Goal: Find specific page/section: Find specific page/section

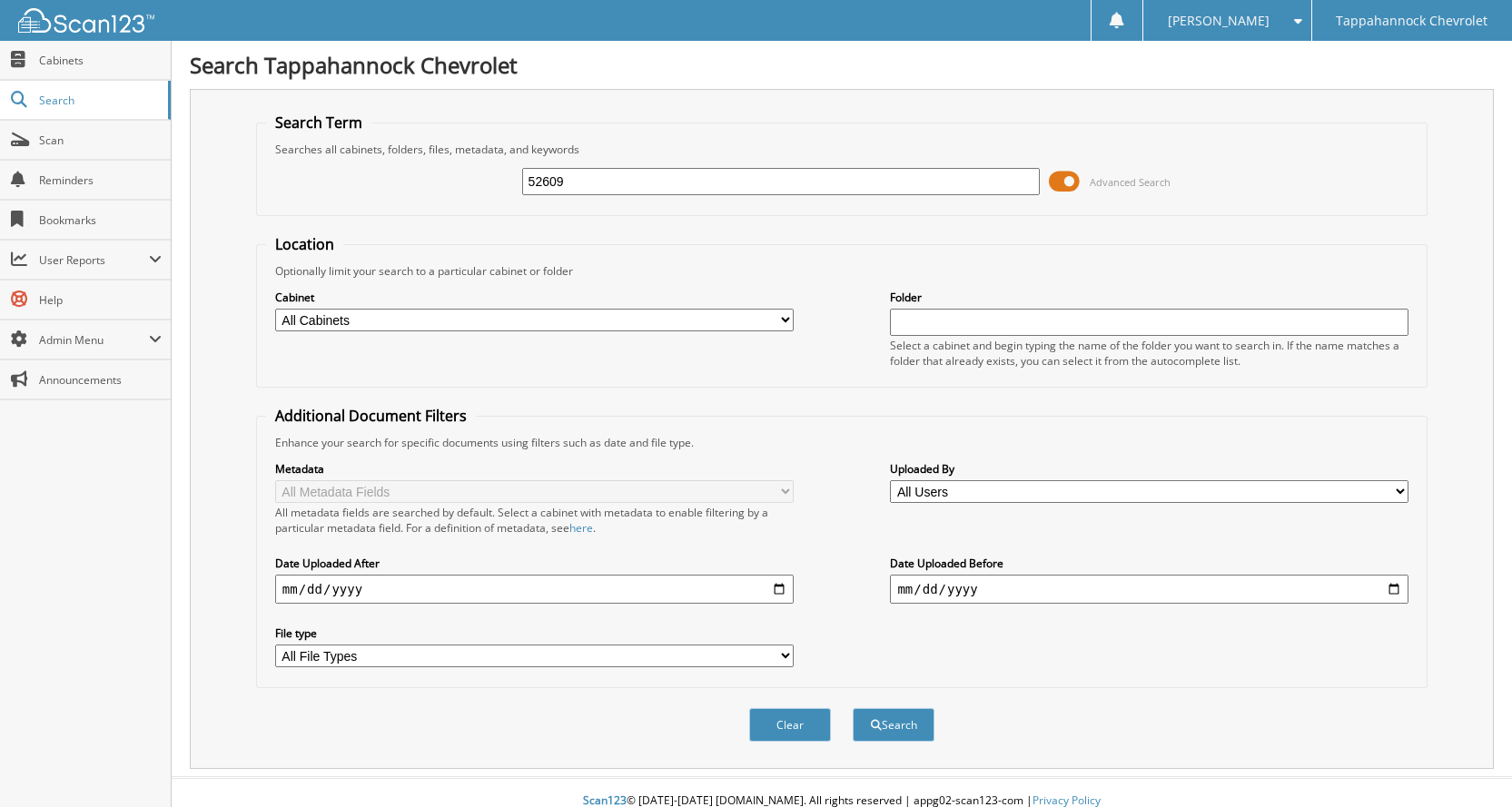
type input "52609"
click at [853, 709] on button "Search" at bounding box center [894, 726] width 82 height 34
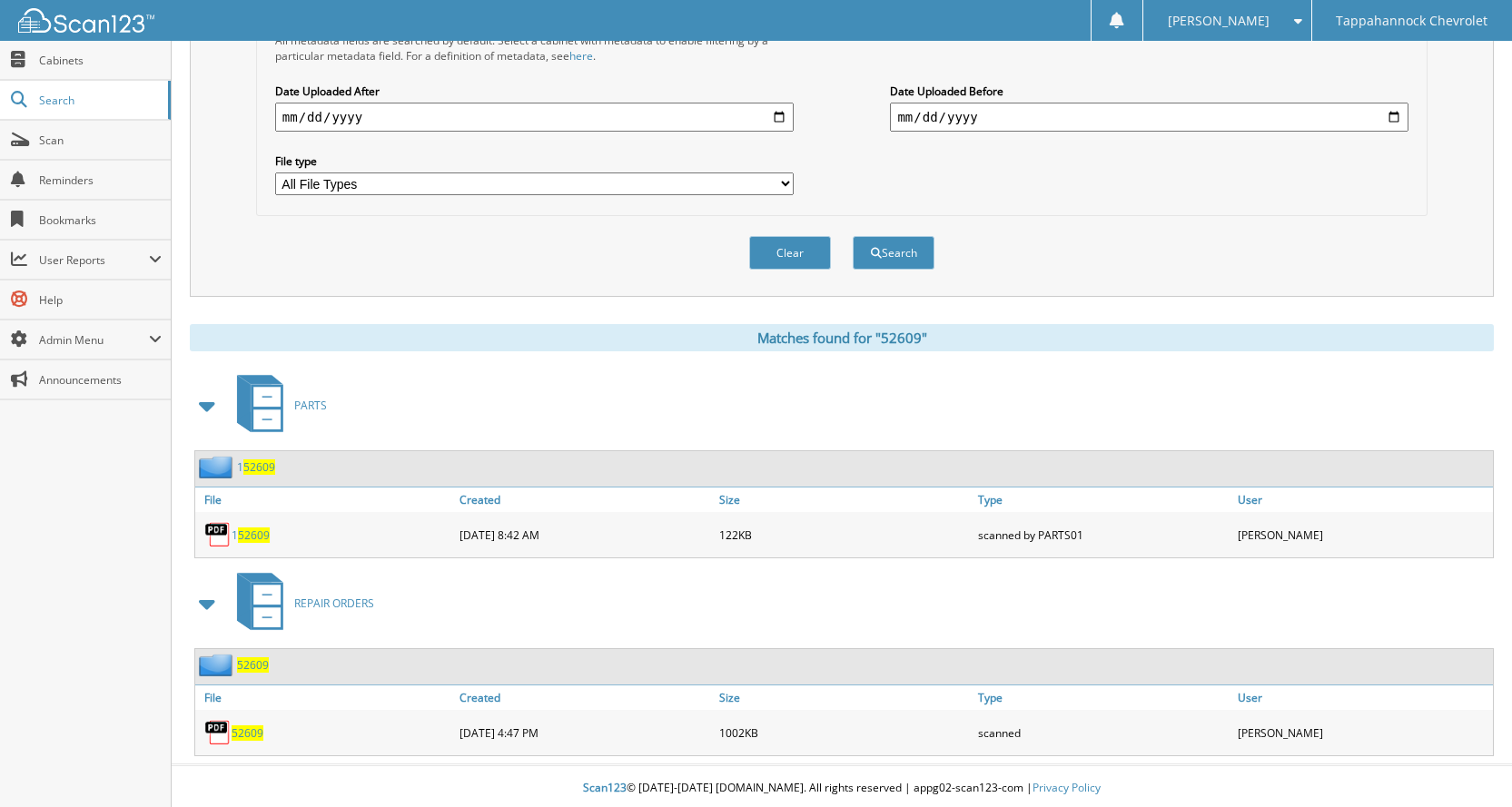
scroll to position [477, 0]
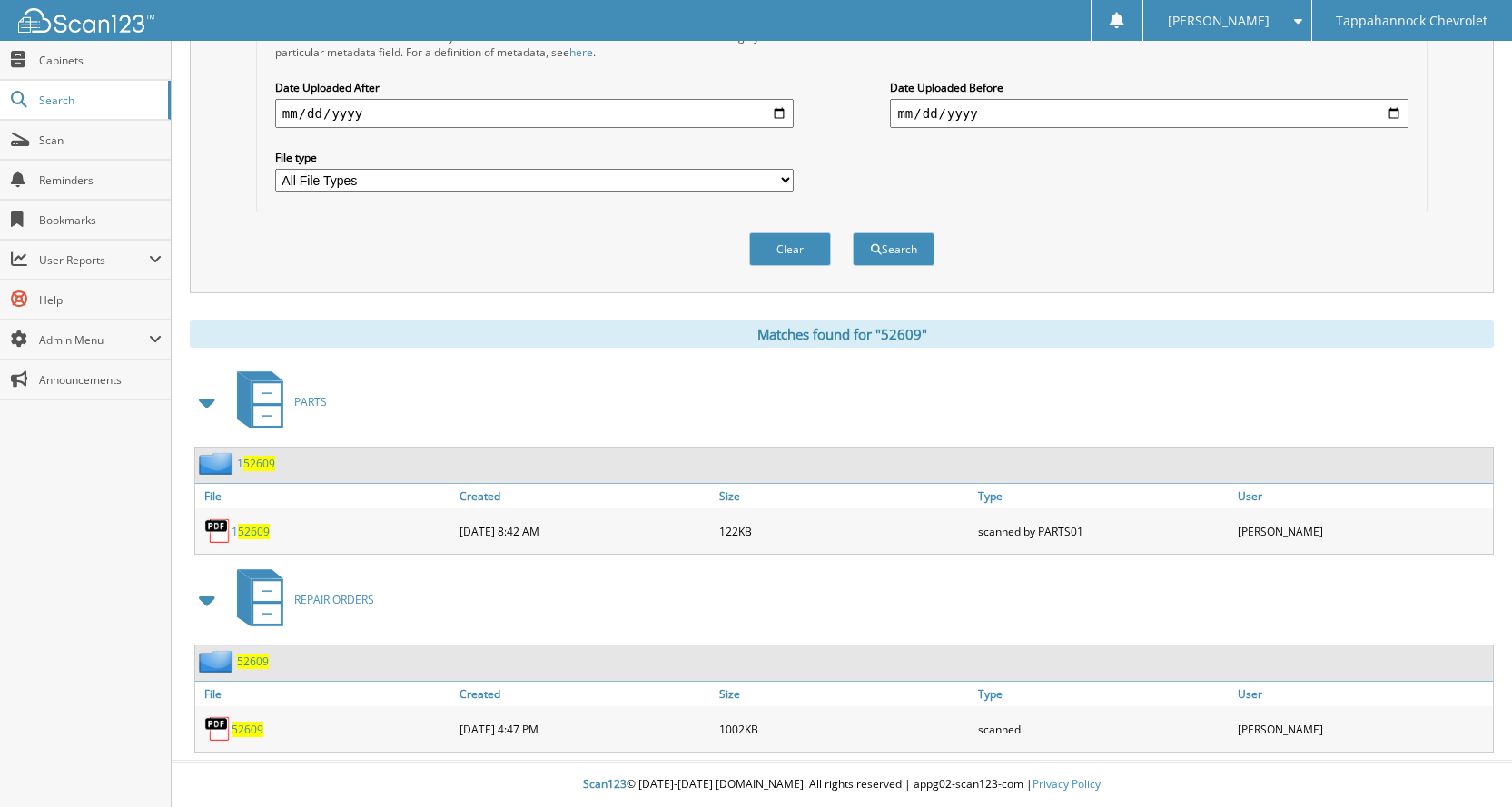
click at [251, 733] on span "52609" at bounding box center [248, 729] width 32 height 16
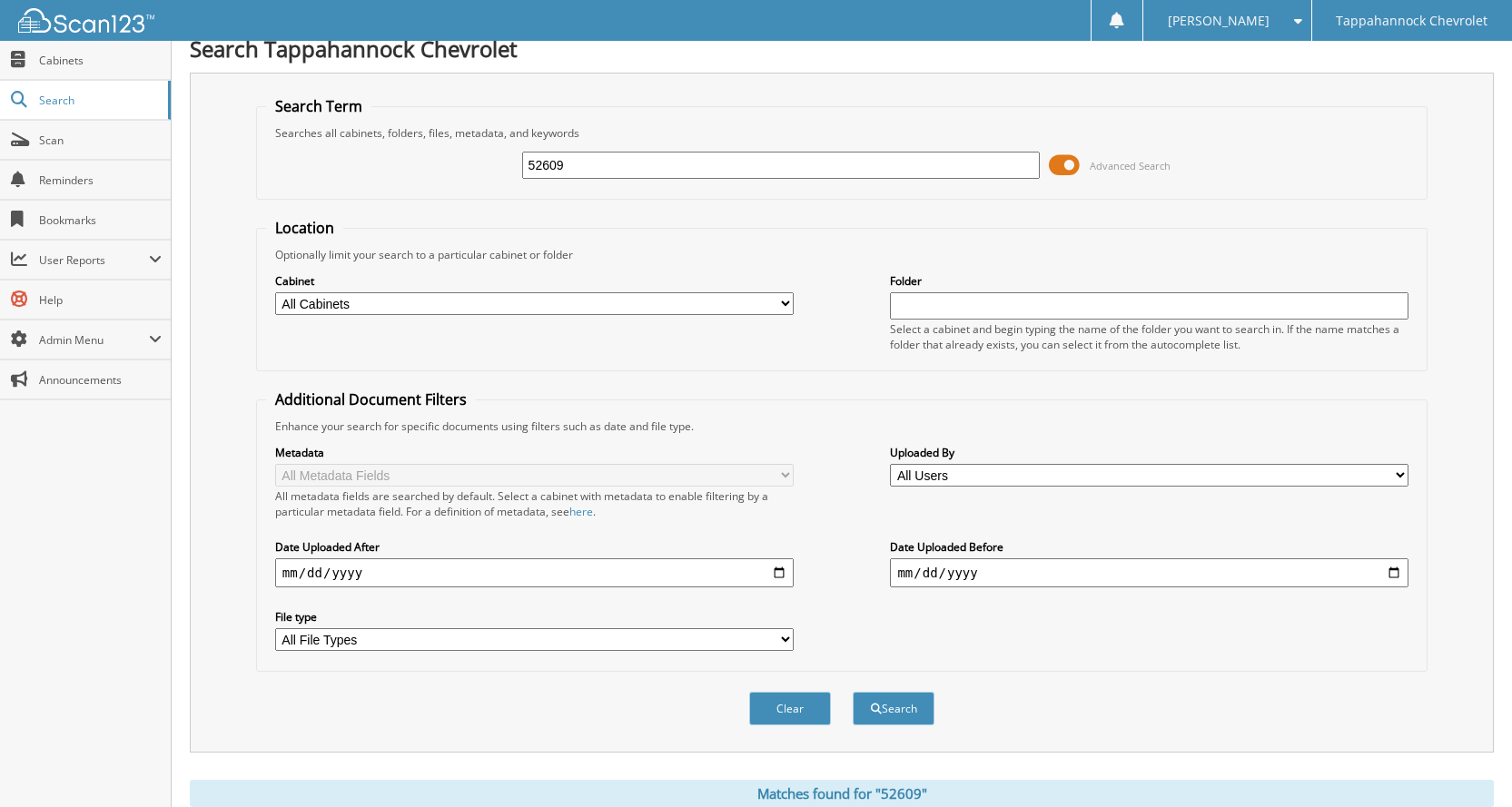
scroll to position [0, 0]
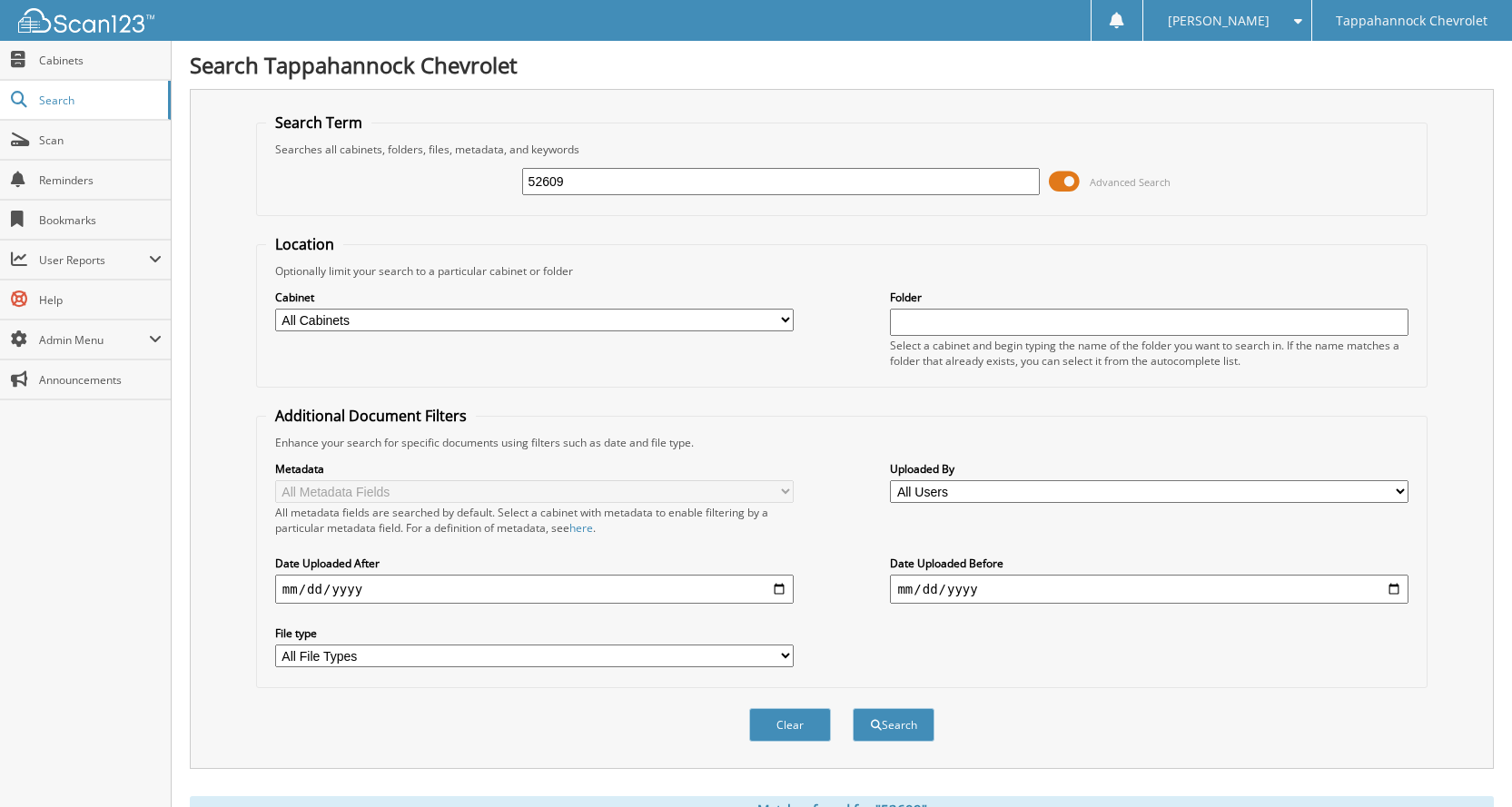
click at [962, 171] on input "52609" at bounding box center [781, 181] width 519 height 27
click at [79, 148] on link "Scan" at bounding box center [85, 140] width 171 height 39
